Goal: Communication & Community: Answer question/provide support

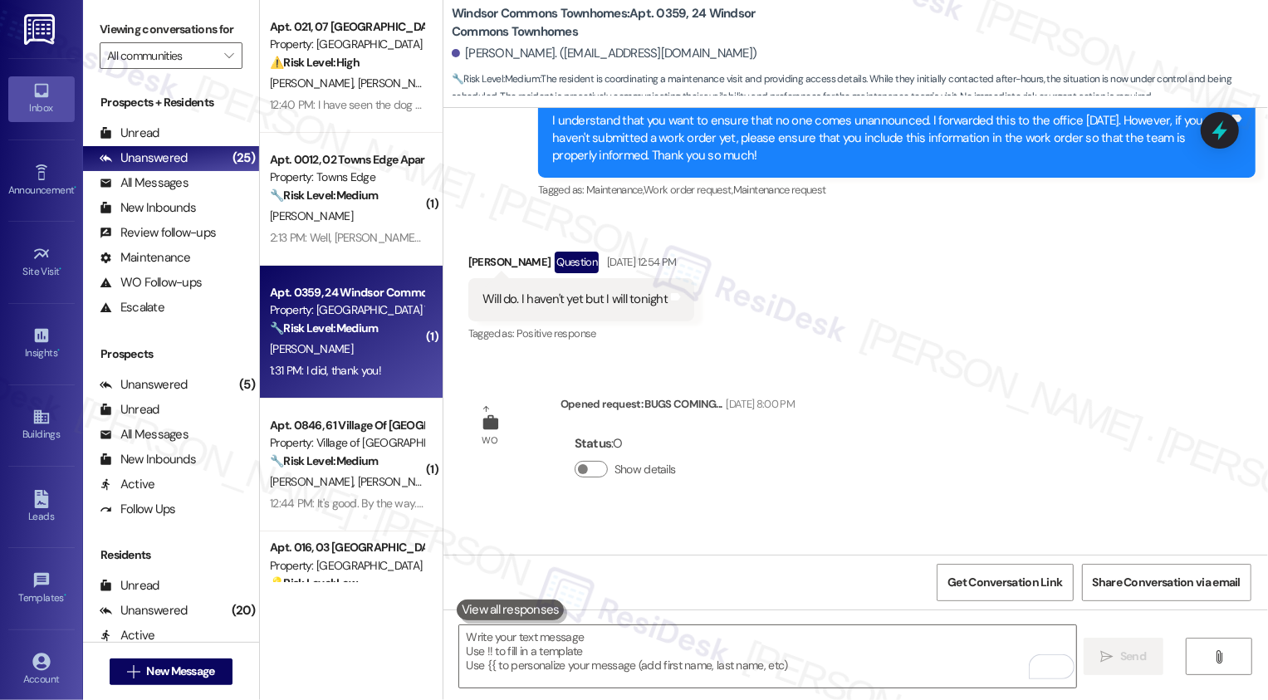
scroll to position [21437, 0]
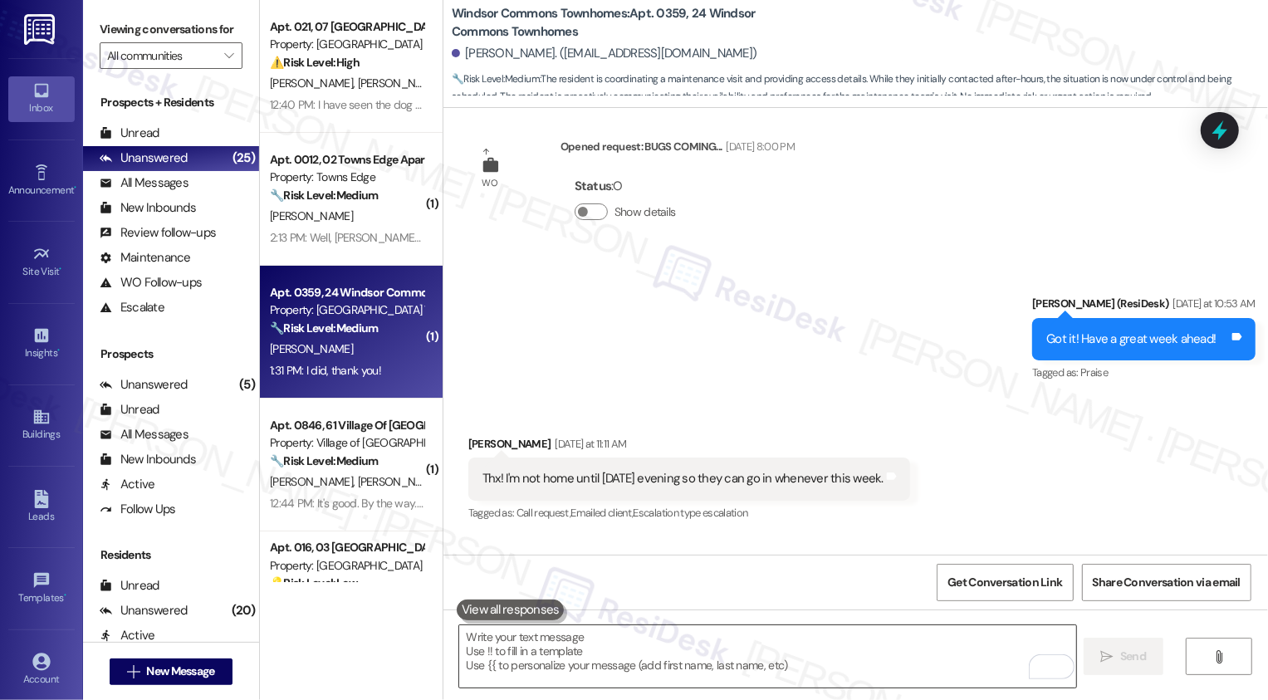
click at [611, 642] on textarea "To enrich screen reader interactions, please activate Accessibility in Grammarl…" at bounding box center [767, 656] width 617 height 62
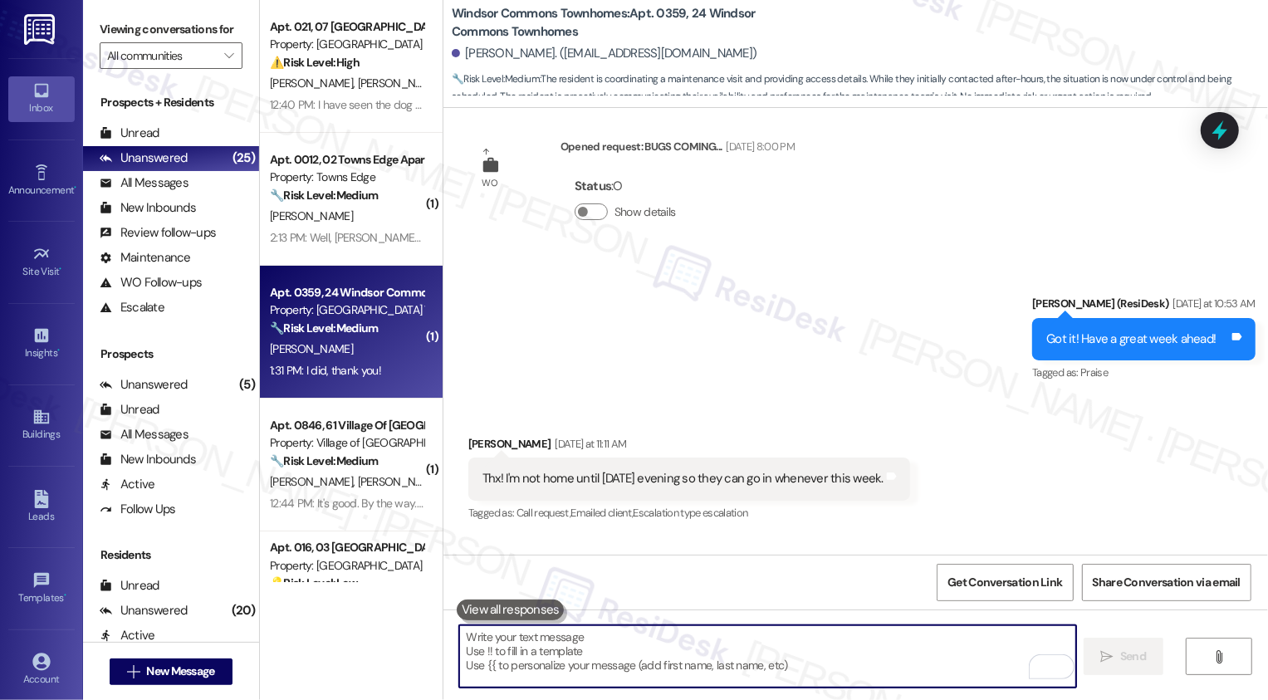
click at [628, 641] on textarea "To enrich screen reader interactions, please activate Accessibility in Grammarl…" at bounding box center [767, 656] width 617 height 62
click at [581, 653] on textarea "To enrich screen reader interactions, please activate Accessibility in Grammarl…" at bounding box center [767, 656] width 617 height 62
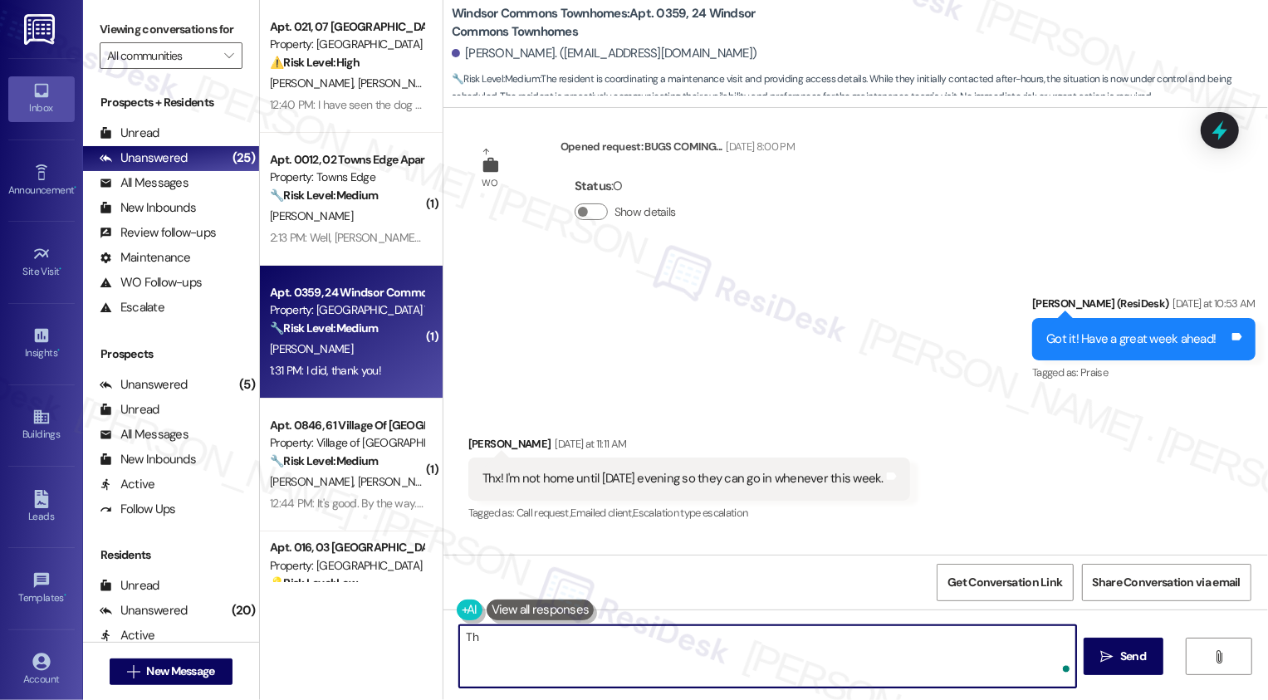
type textarea "T"
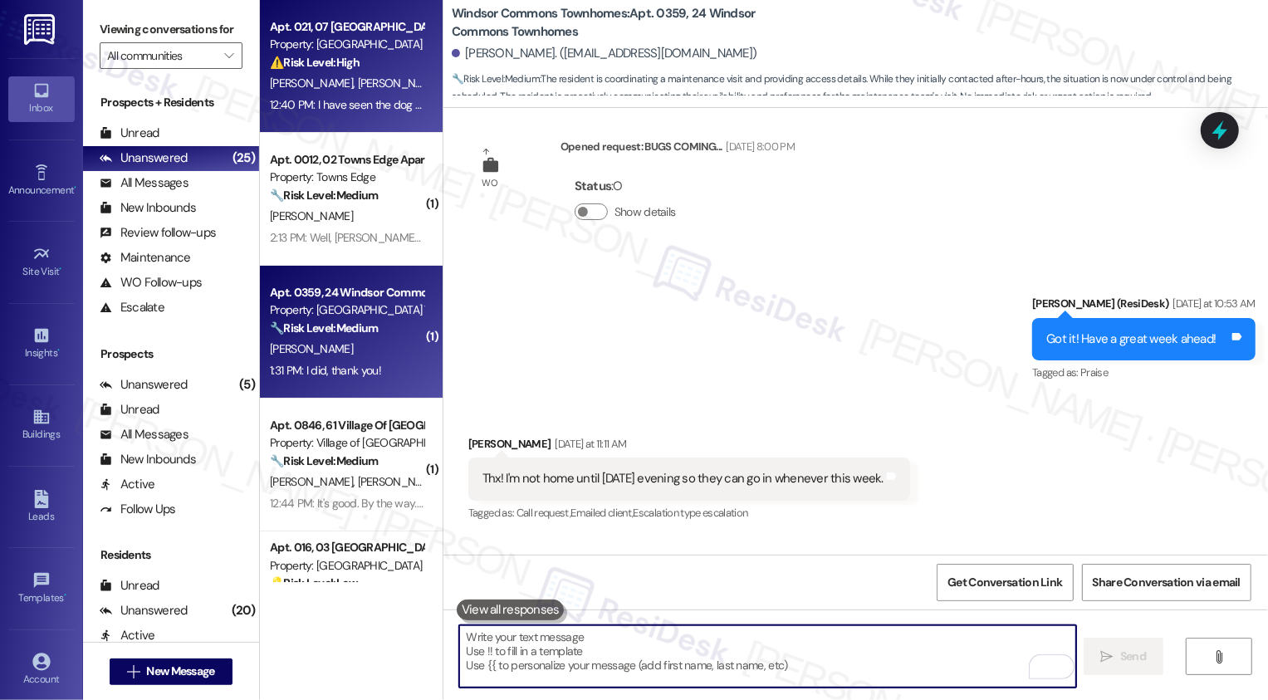
click at [334, 47] on div "Property: [GEOGRAPHIC_DATA]" at bounding box center [347, 44] width 154 height 17
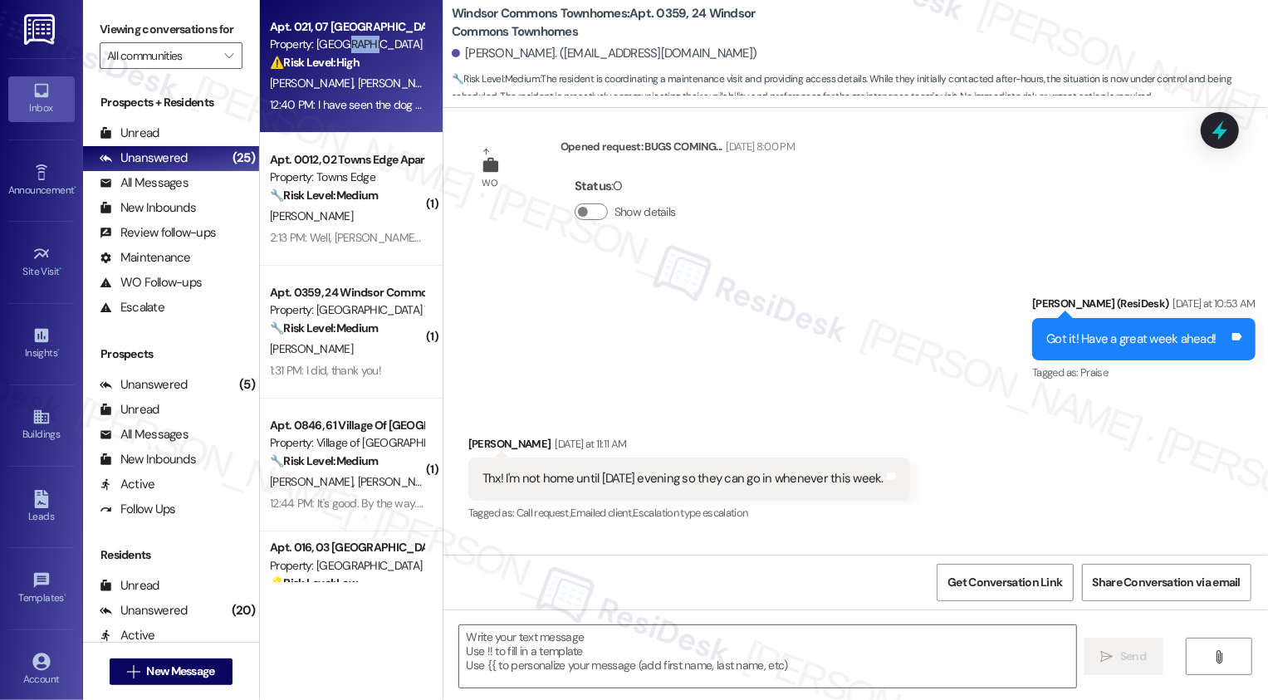
type textarea "Fetching suggested responses. Please feel free to read through the conversation…"
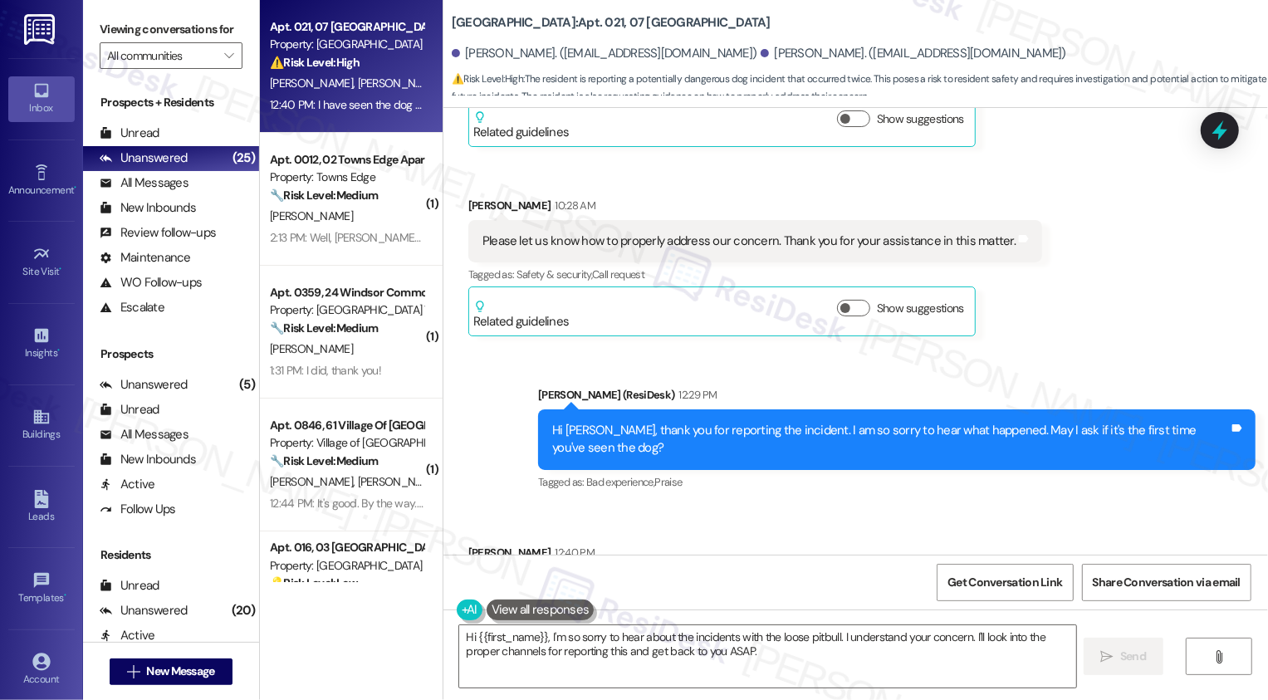
scroll to position [19752, 0]
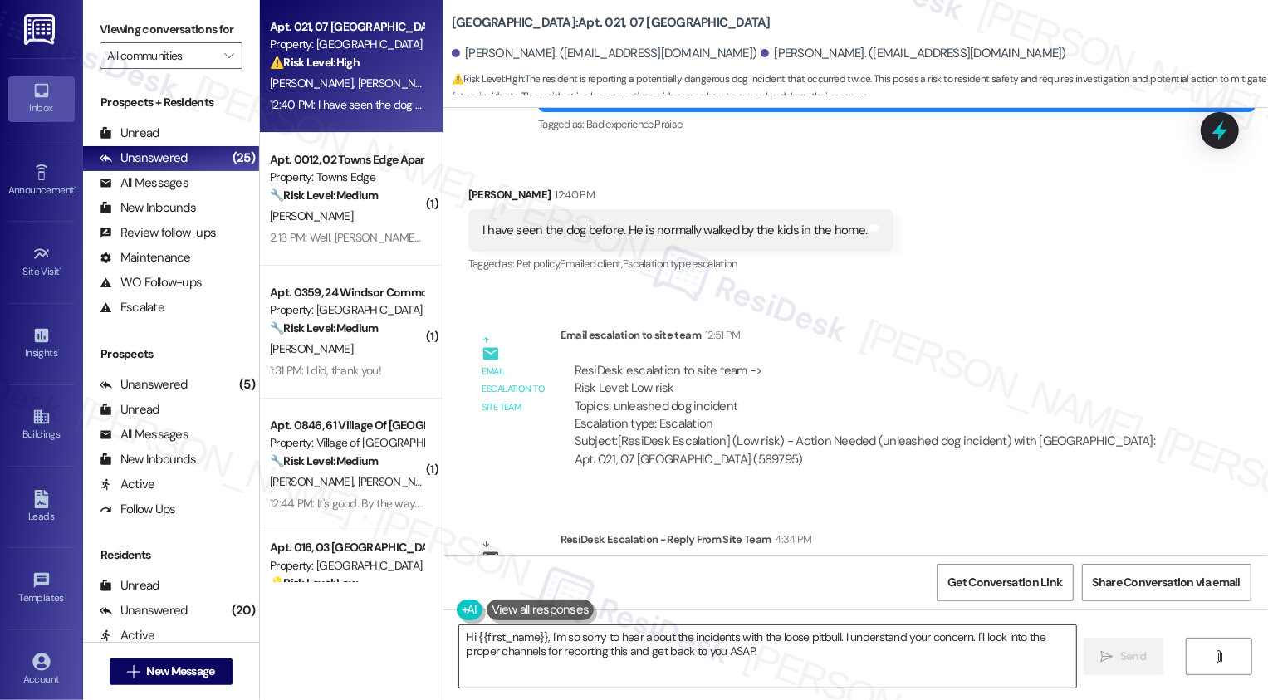
click at [663, 645] on textarea "Hi {{first_name}}, I'm so sorry to hear about the incidents with the loose pitb…" at bounding box center [767, 656] width 617 height 62
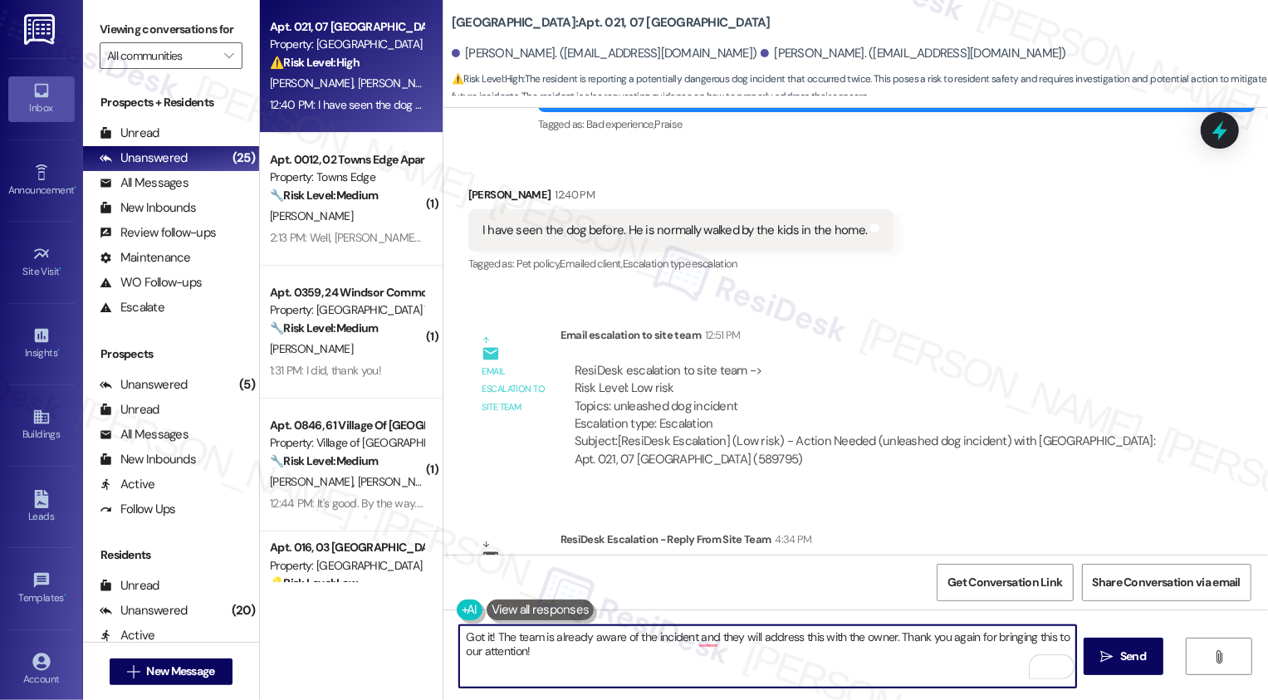
click at [699, 640] on textarea "Got it! The team is already aware of the incident and they will address this wi…" at bounding box center [767, 656] width 617 height 62
type textarea "Got it! The team is already aware of the incident, and they will address this w…"
click at [1136, 646] on button " Send" at bounding box center [1124, 656] width 81 height 37
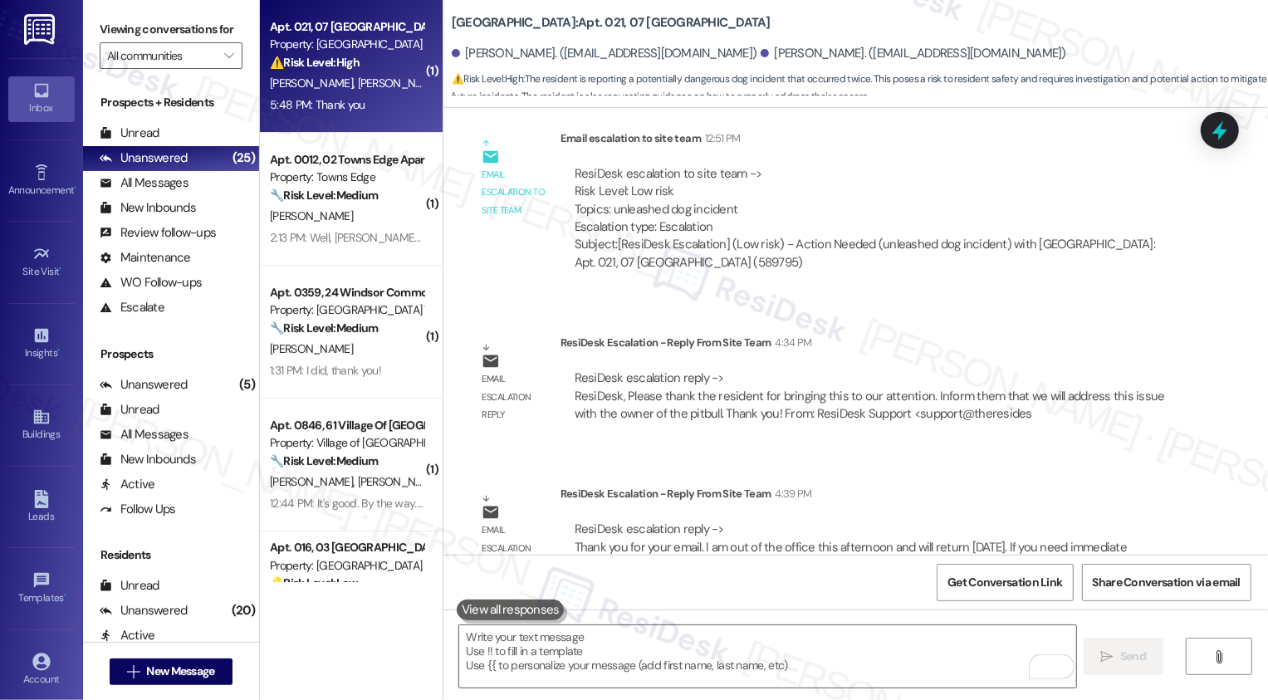
scroll to position [20002, 0]
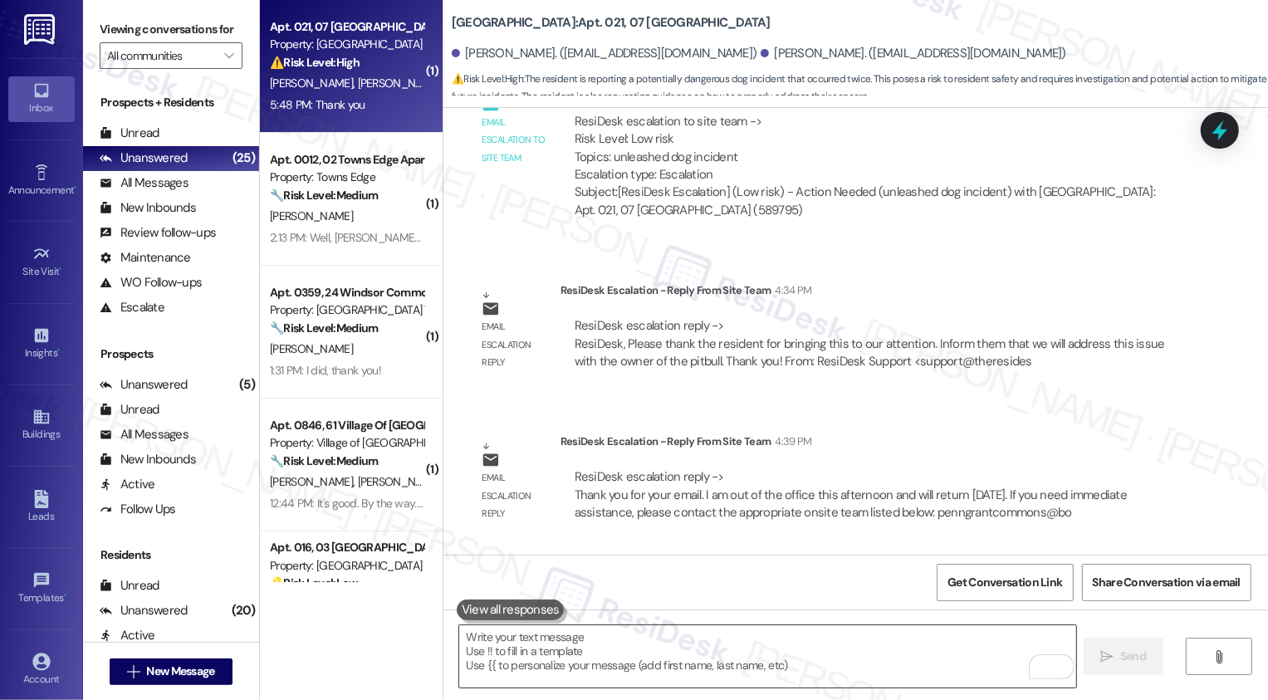
click at [634, 662] on textarea "To enrich screen reader interactions, please activate Accessibility in Grammarl…" at bounding box center [767, 656] width 617 height 62
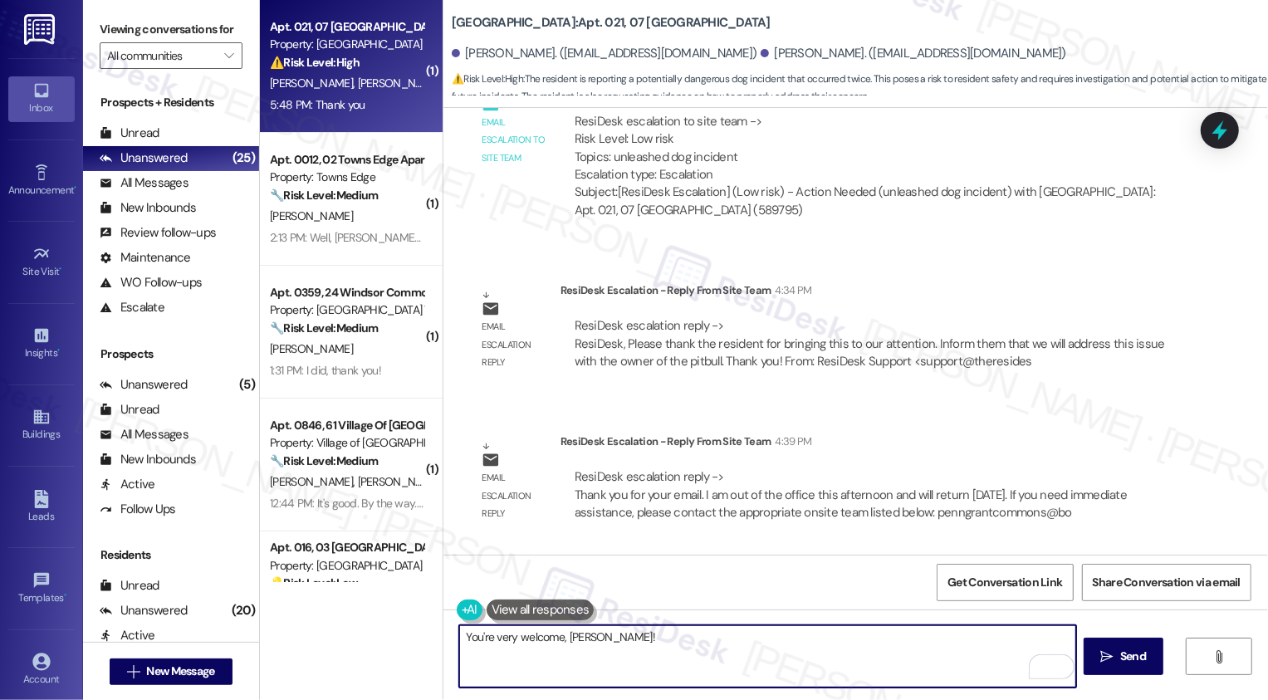
click at [588, 635] on textarea "You're very welcome, [PERSON_NAME]!" at bounding box center [767, 656] width 617 height 62
type textarea "You're very welcome, [PERSON_NAME]!"
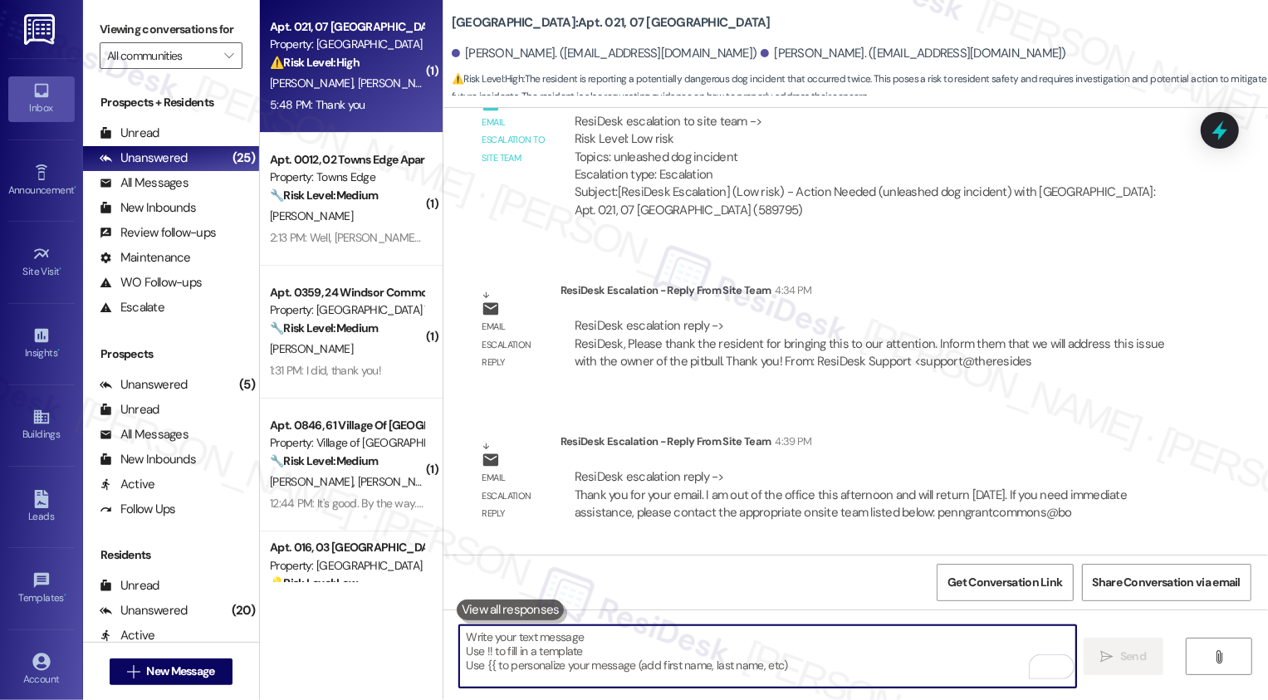
scroll to position [20001, 0]
